Goal: Check status: Check status

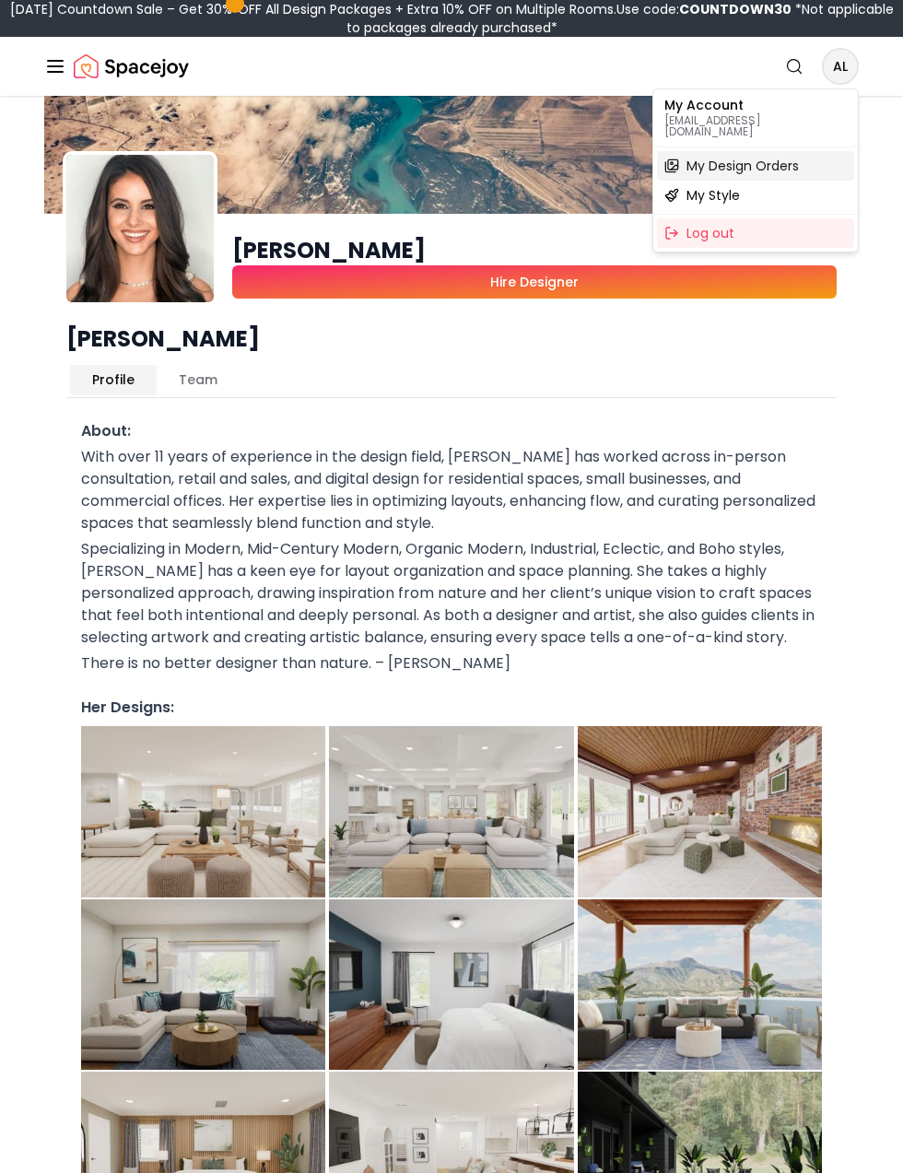
click at [778, 157] on span "My Design Orders" at bounding box center [742, 166] width 112 height 18
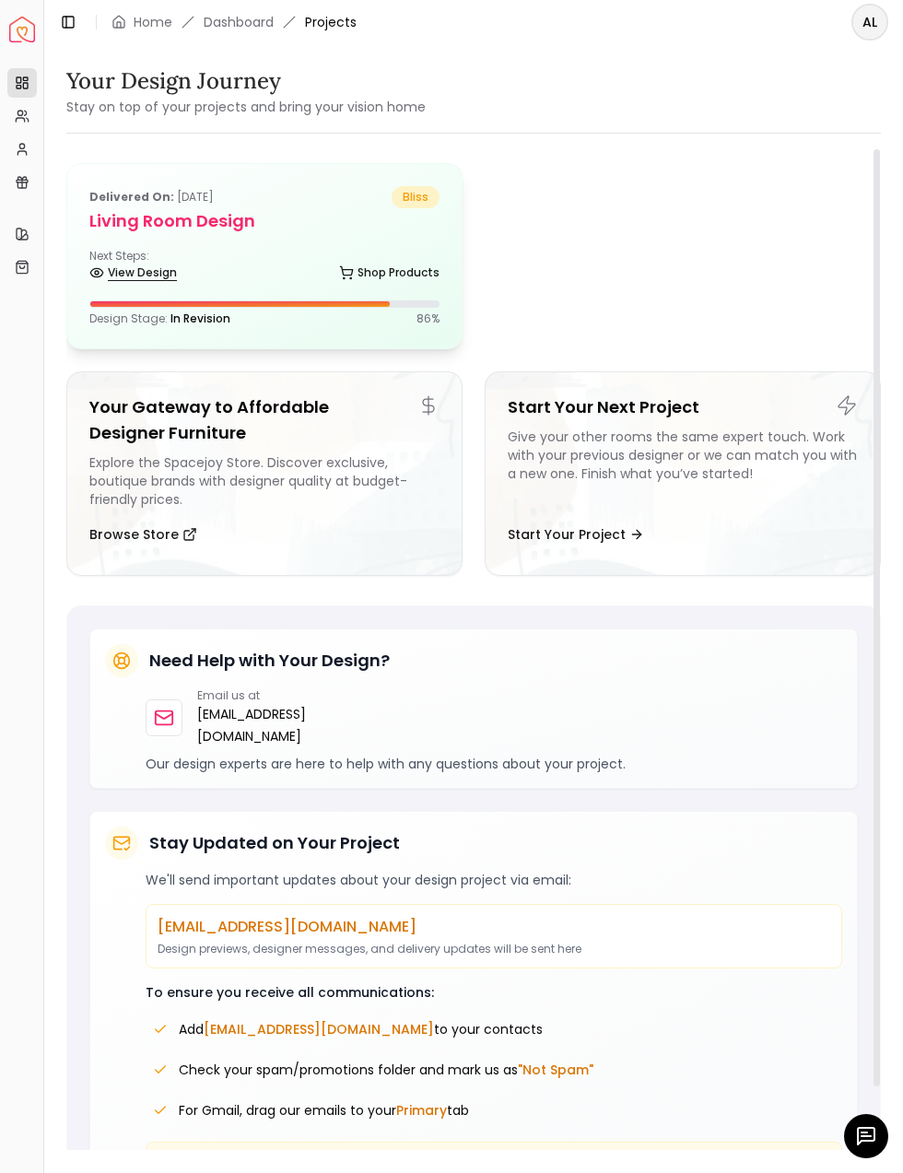
click at [137, 273] on link "View Design" at bounding box center [133, 273] width 88 height 26
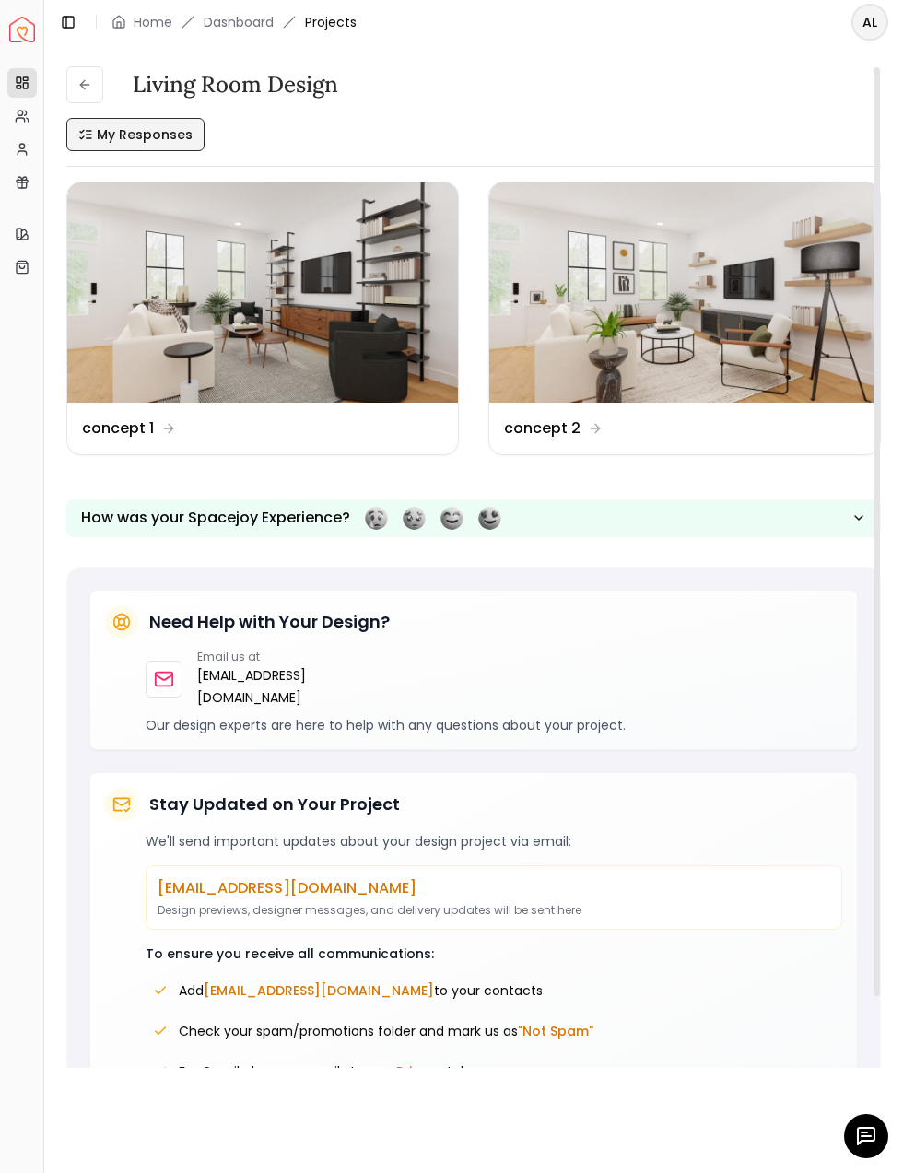
click at [147, 132] on span "My Responses" at bounding box center [145, 134] width 96 height 18
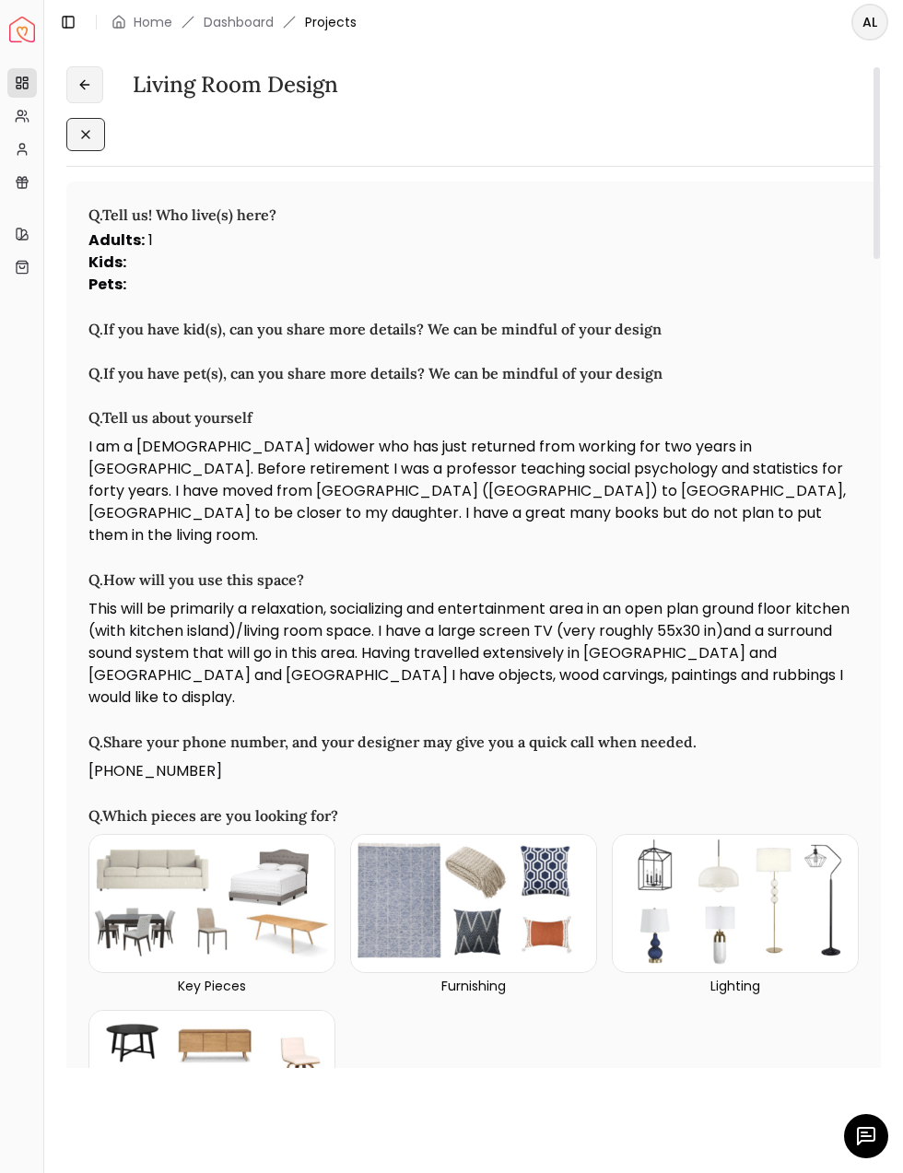
click at [85, 93] on button at bounding box center [84, 84] width 37 height 37
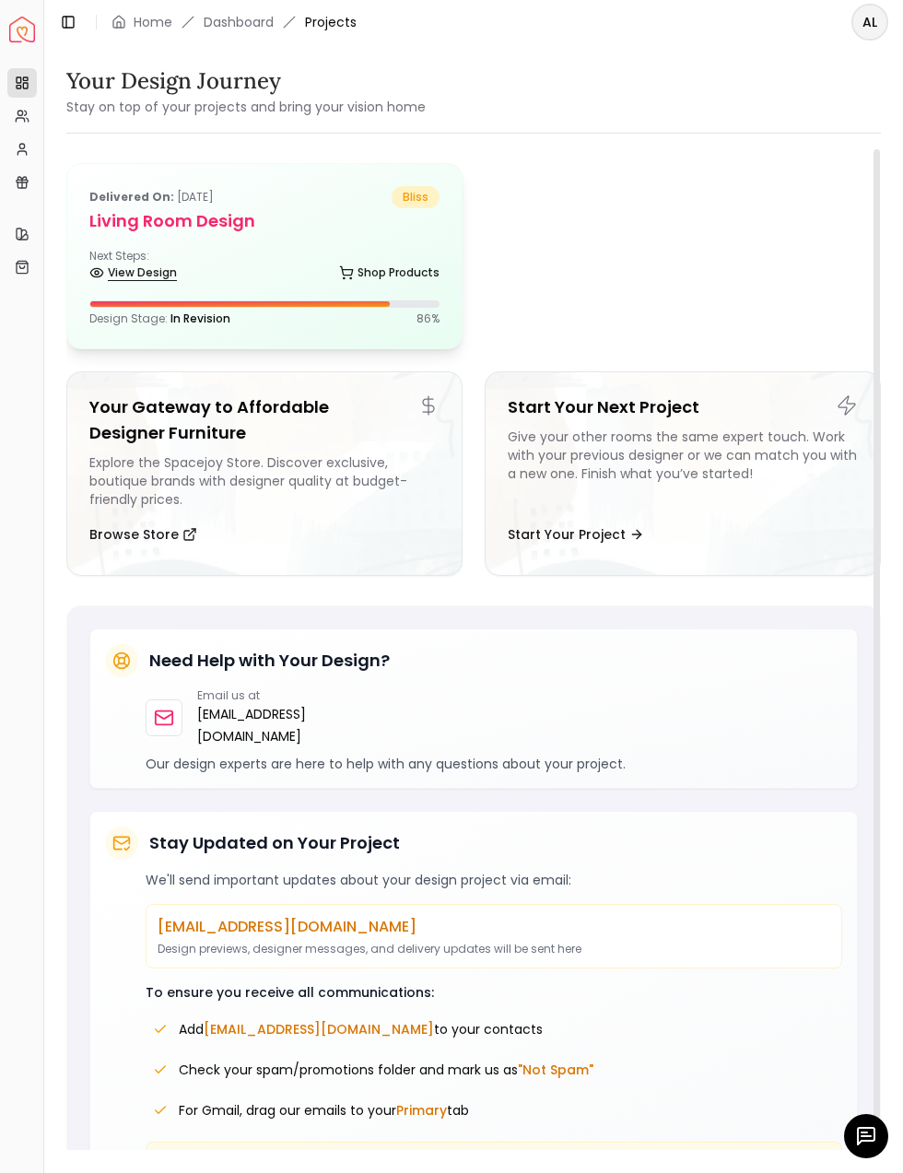
click at [141, 276] on link "View Design" at bounding box center [133, 273] width 88 height 26
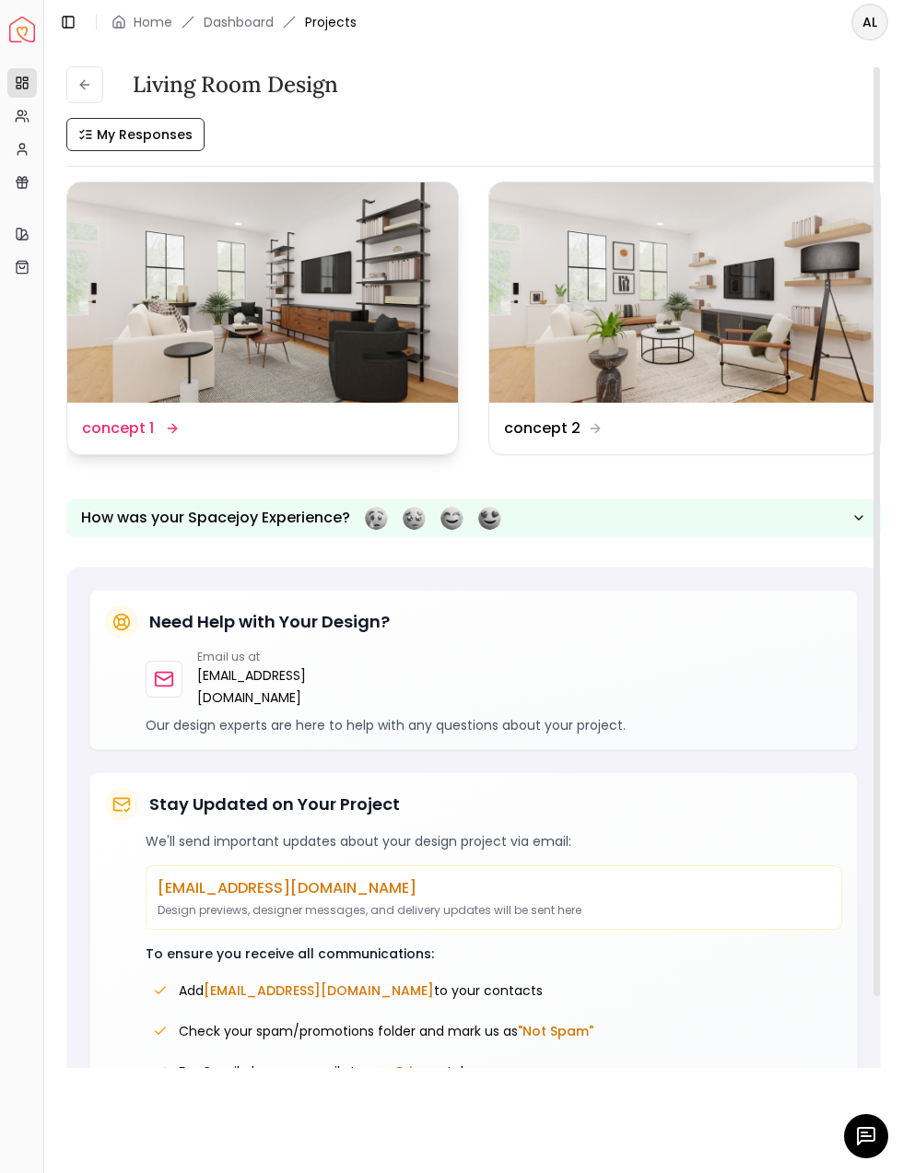
click at [158, 404] on div "Design Name concept 1" at bounding box center [262, 429] width 391 height 52
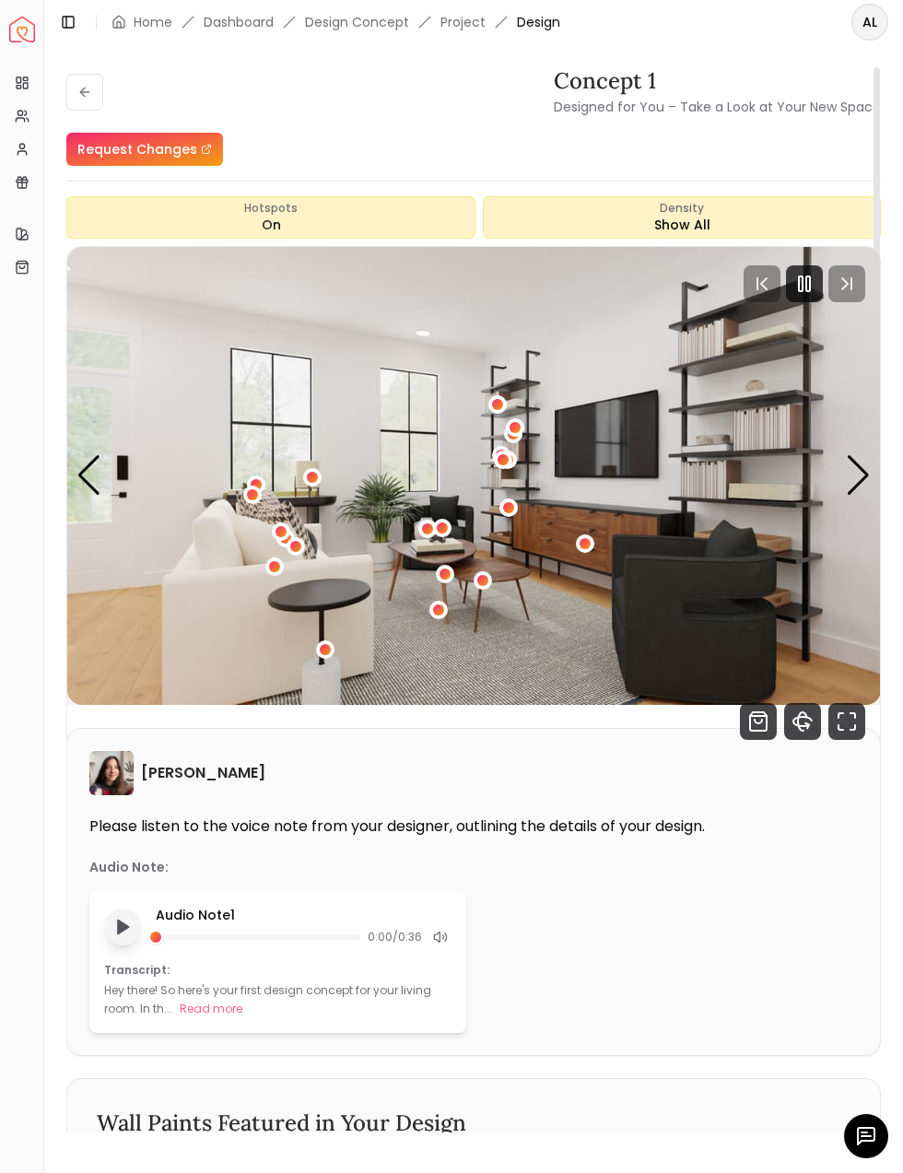
click at [123, 932] on icon "Play audio note" at bounding box center [122, 927] width 18 height 18
click at [119, 930] on rect "Pause audio note" at bounding box center [120, 926] width 4 height 13
click at [119, 930] on polygon "Play audio note" at bounding box center [123, 926] width 11 height 14
click at [121, 928] on rect "Pause audio note" at bounding box center [120, 926] width 4 height 13
click at [434, 933] on icon at bounding box center [437, 936] width 6 height 10
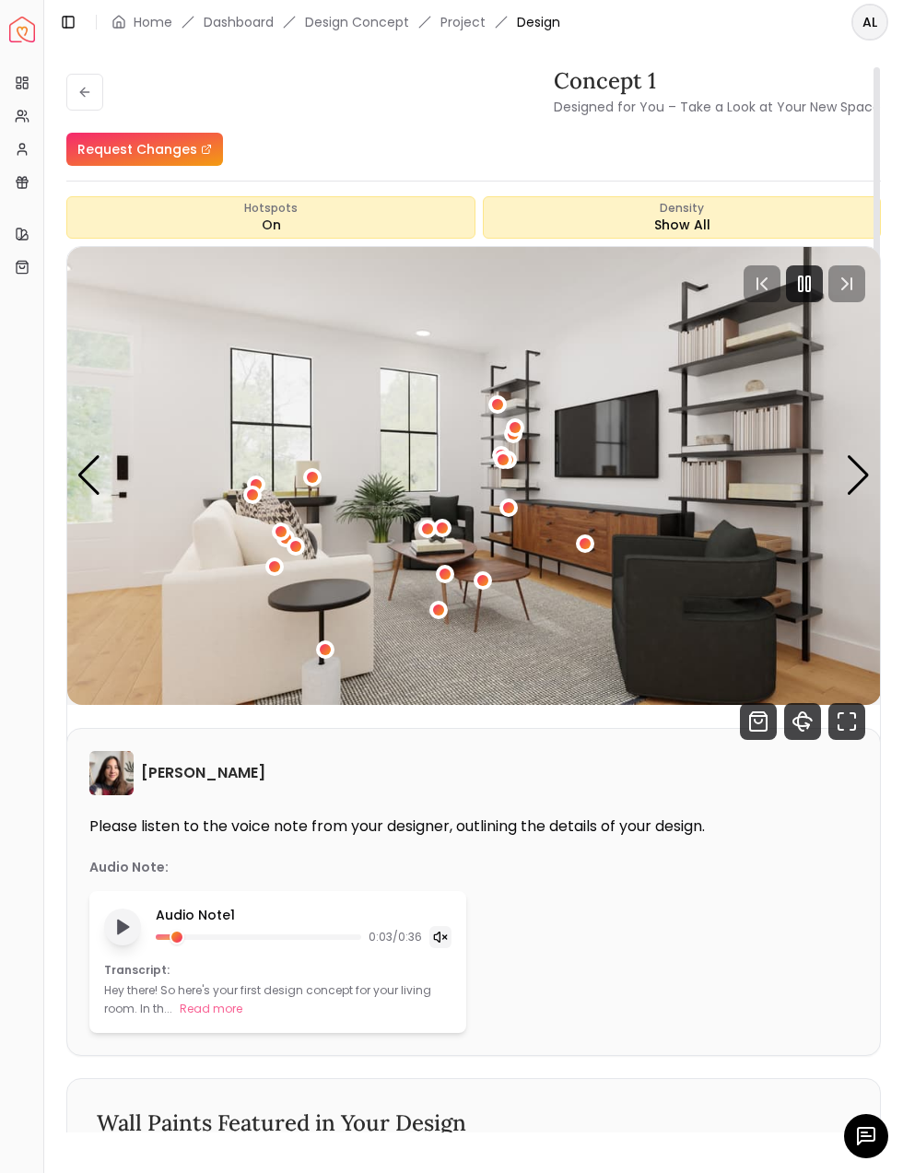
click at [444, 937] on line at bounding box center [445, 937] width 4 height 4
click at [122, 930] on polygon "Play audio note" at bounding box center [123, 926] width 11 height 14
click at [447, 938] on div at bounding box center [440, 937] width 22 height 22
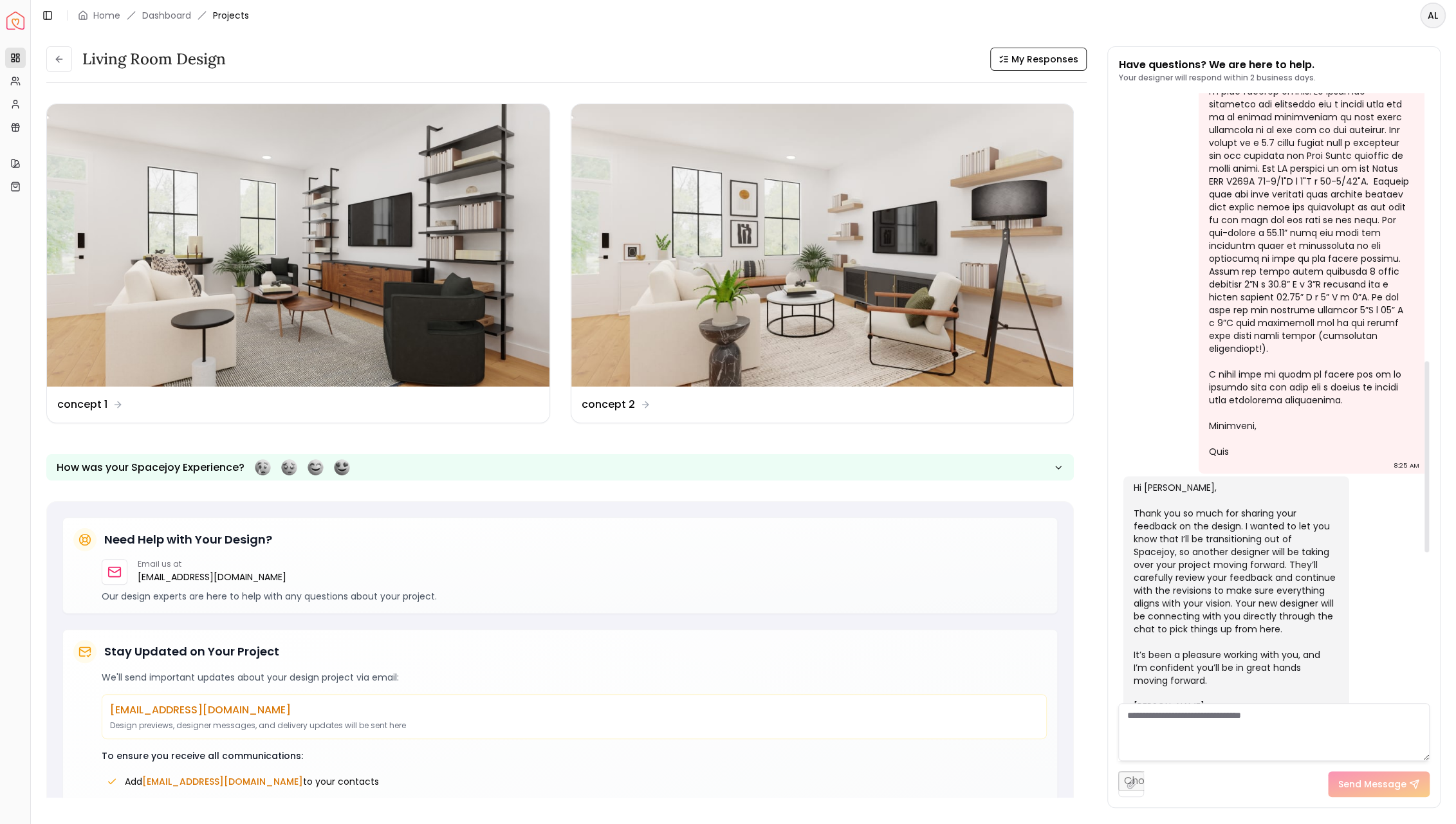
scroll to position [1337, 0]
